Goal: Find specific page/section: Find specific page/section

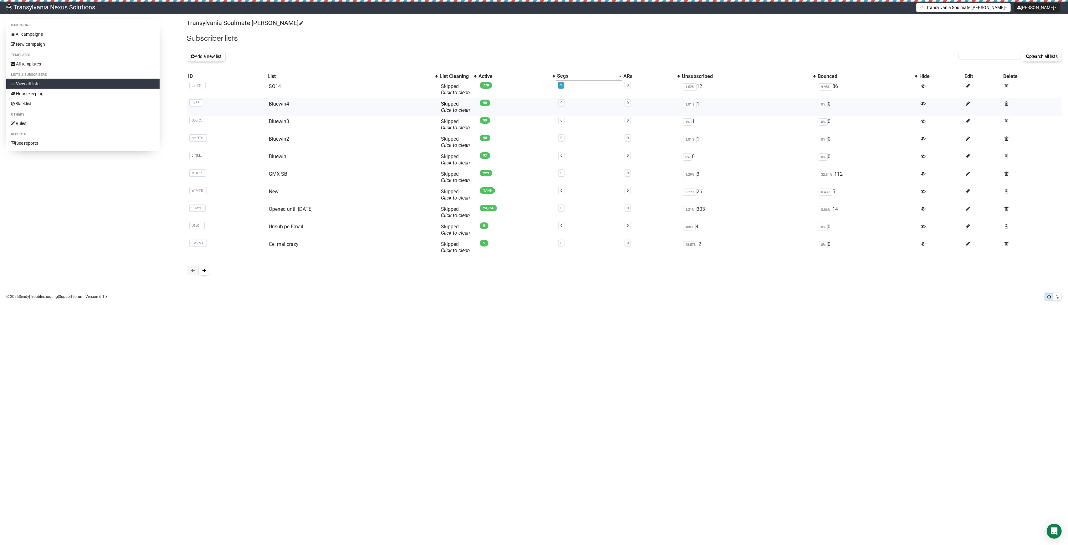
click at [277, 107] on td "Bluewin4" at bounding box center [352, 107] width 172 height 18
click at [266, 107] on td "Bluewin4" at bounding box center [352, 107] width 172 height 18
click at [282, 104] on link "Bluewin4" at bounding box center [279, 104] width 20 height 6
click at [279, 140] on link "Bluewin2" at bounding box center [279, 139] width 20 height 6
